Goal: Navigation & Orientation: Find specific page/section

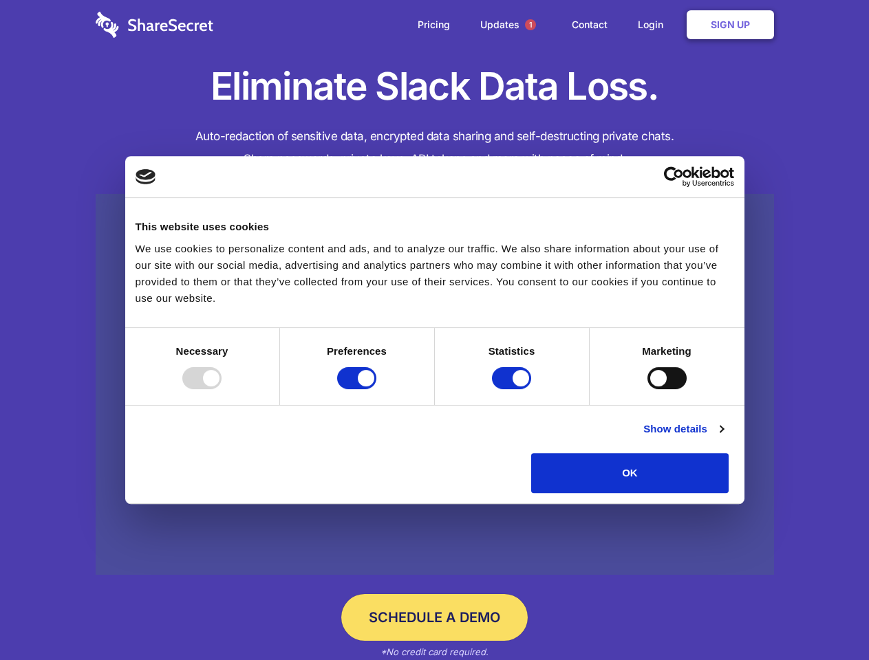
click at [221, 389] on div at bounding box center [201, 378] width 39 height 22
click at [376, 389] on input "Preferences" at bounding box center [356, 378] width 39 height 22
checkbox input "false"
click at [513, 389] on input "Statistics" at bounding box center [511, 378] width 39 height 22
checkbox input "false"
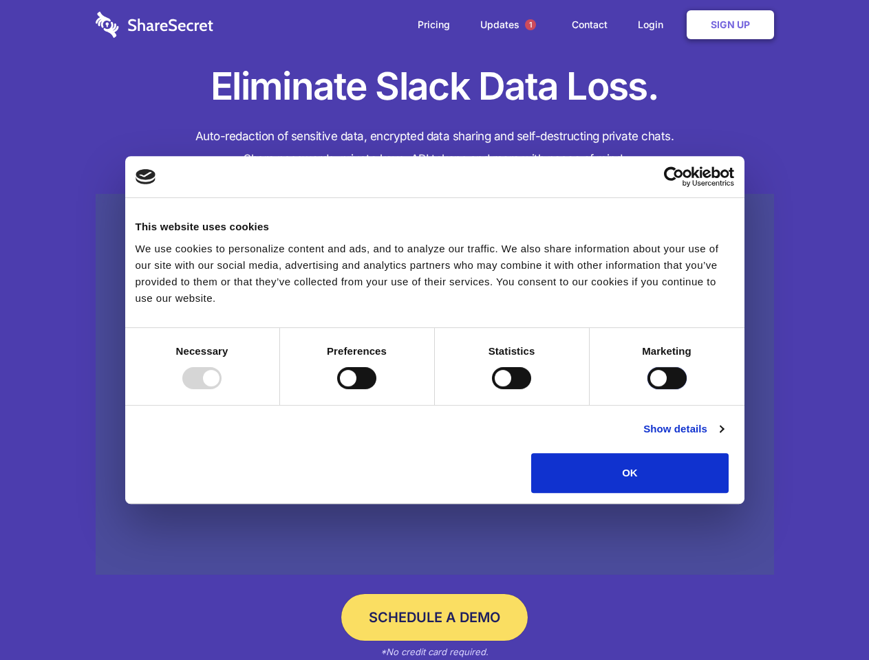
click at [647, 389] on input "Marketing" at bounding box center [666, 378] width 39 height 22
checkbox input "true"
click at [723, 437] on link "Show details" at bounding box center [683, 429] width 80 height 17
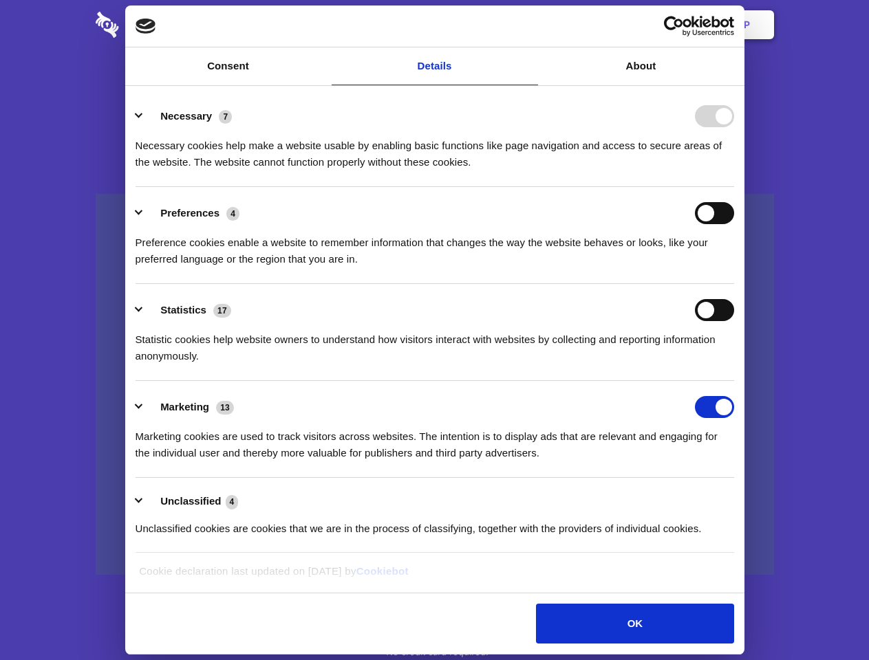
click at [734, 171] on div "Necessary 7 Necessary cookies help make a website usable by enabling basic func…" at bounding box center [434, 137] width 598 height 65
click at [530, 25] on span "1" at bounding box center [530, 24] width 11 height 11
